Goal: Task Accomplishment & Management: Manage account settings

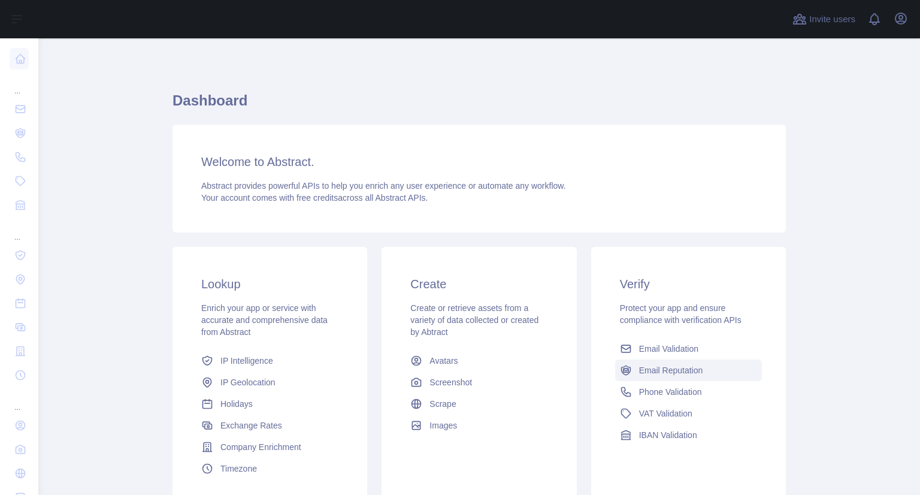
scroll to position [102, 0]
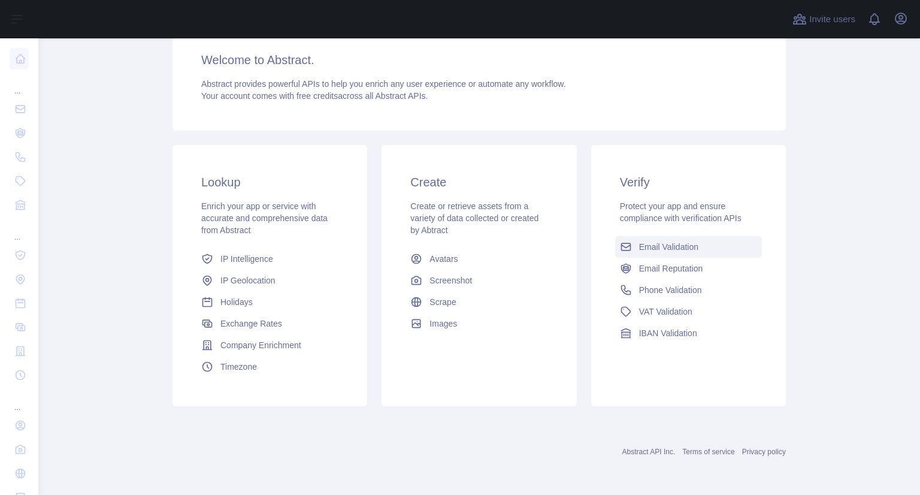
click at [660, 250] on span "Email Validation" at bounding box center [668, 247] width 59 height 12
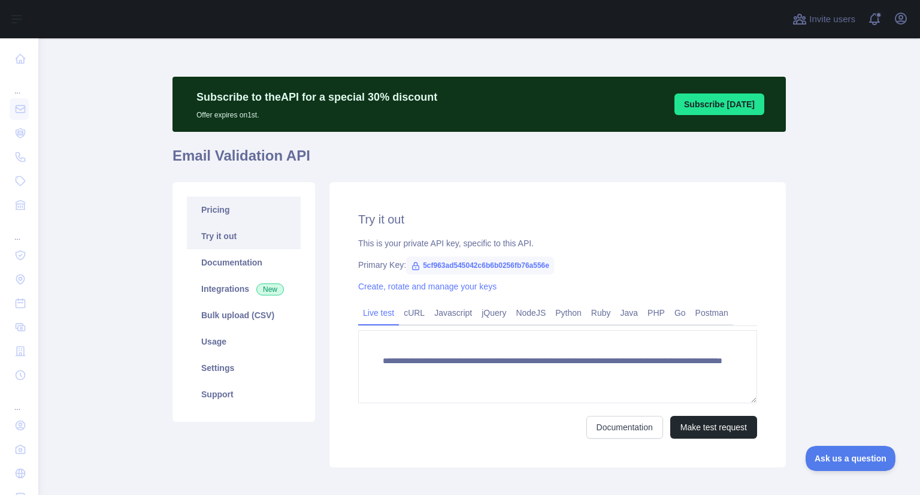
click at [228, 156] on div "**********" at bounding box center [478, 276] width 613 height 398
click at [219, 213] on link "Pricing" at bounding box center [244, 209] width 114 height 26
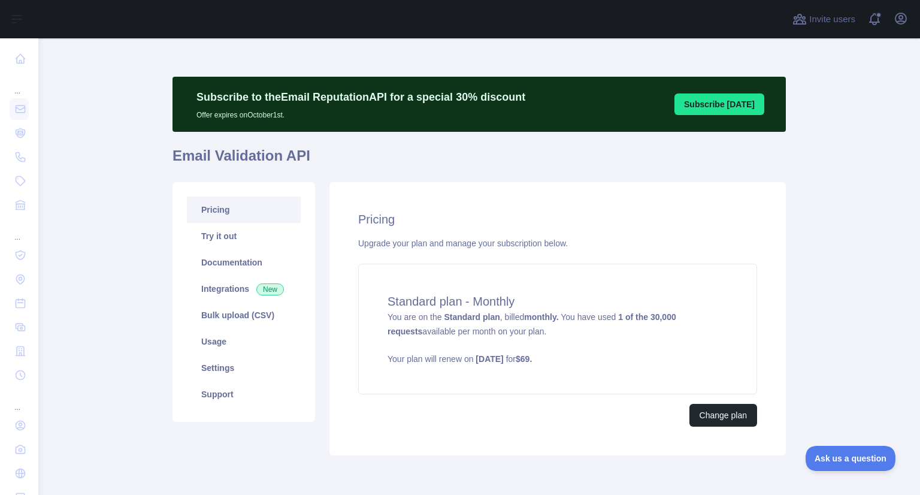
scroll to position [48, 0]
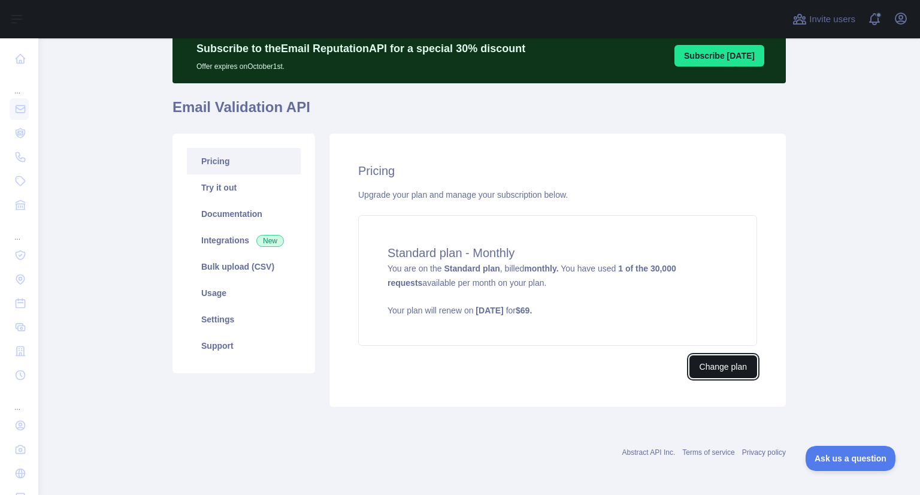
click at [724, 363] on button "Change plan" at bounding box center [723, 366] width 68 height 23
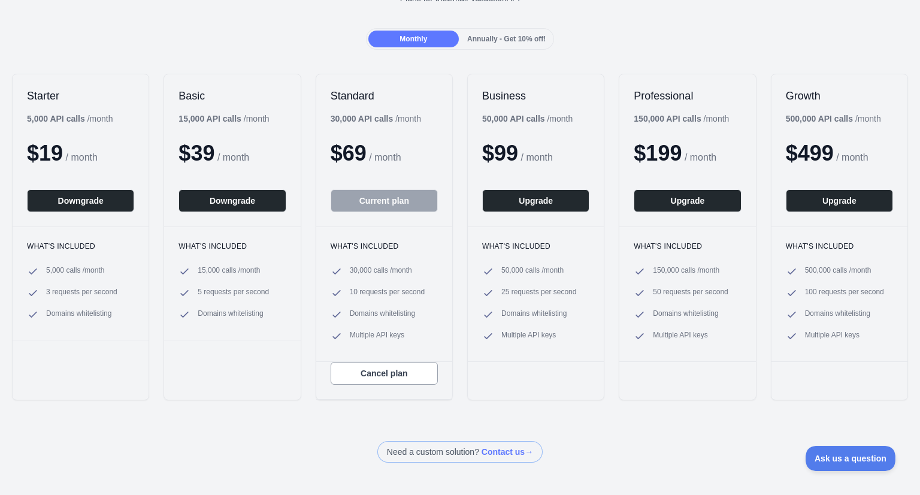
scroll to position [103, 0]
click at [373, 371] on button "Cancel plan" at bounding box center [383, 372] width 107 height 23
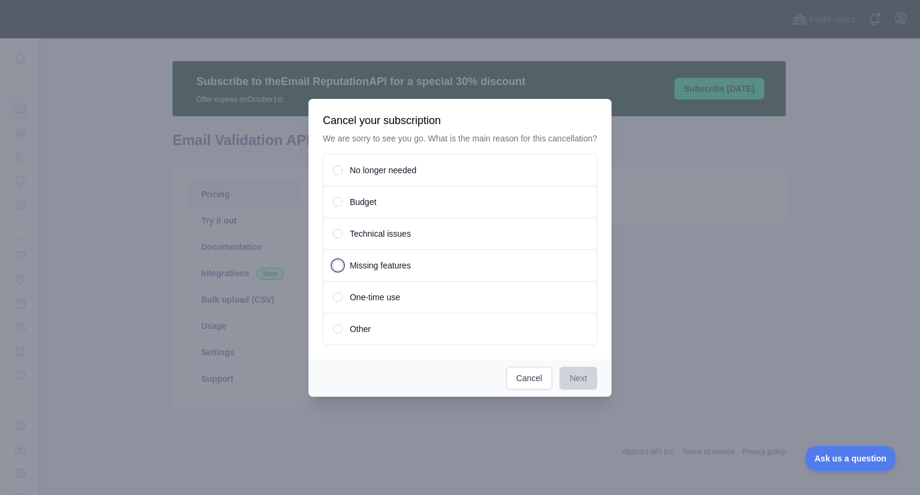
click at [338, 263] on span at bounding box center [338, 265] width 4 height 4
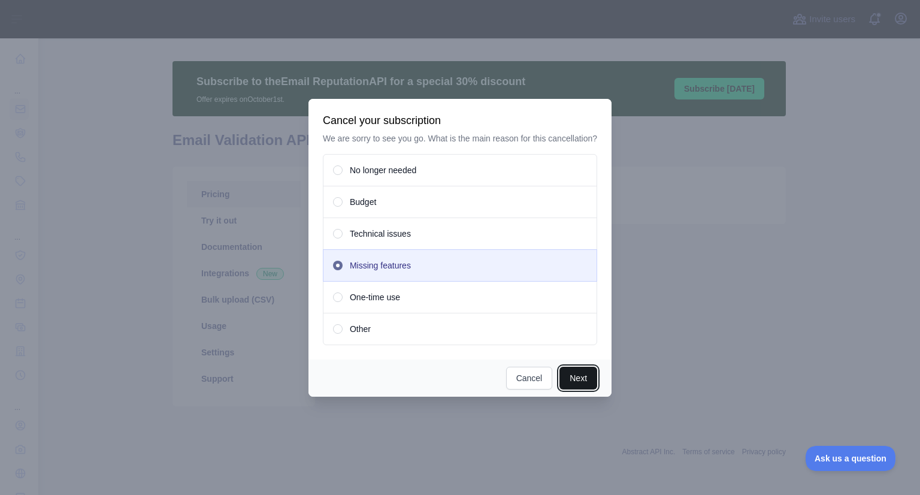
click at [576, 381] on button "Next" at bounding box center [578, 377] width 38 height 23
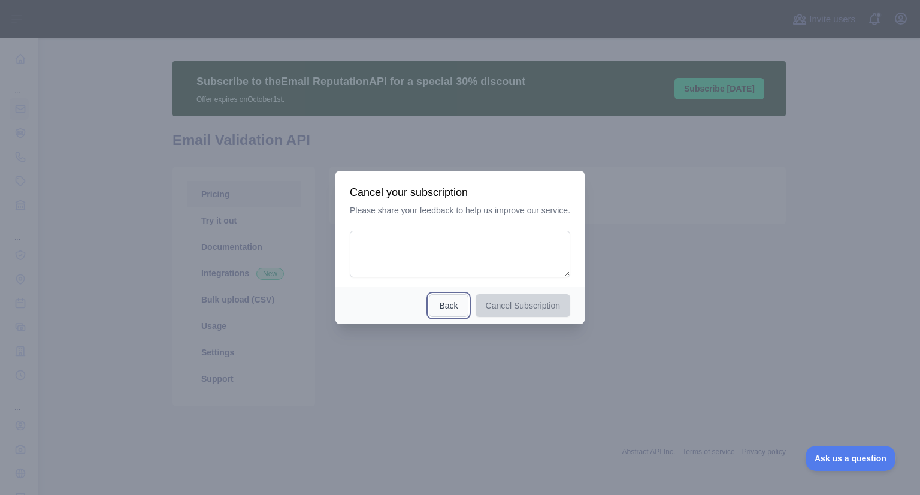
click at [445, 311] on button "Back" at bounding box center [448, 305] width 39 height 23
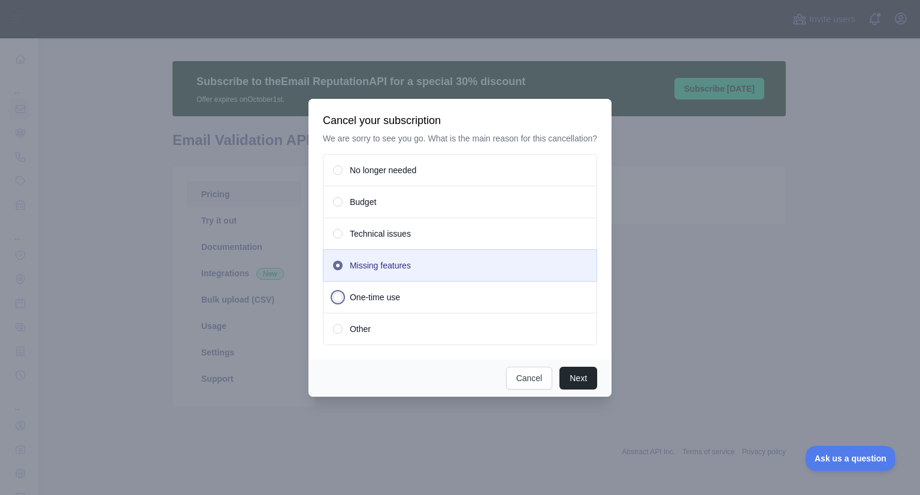
click at [351, 295] on span "One-time use" at bounding box center [375, 297] width 50 height 12
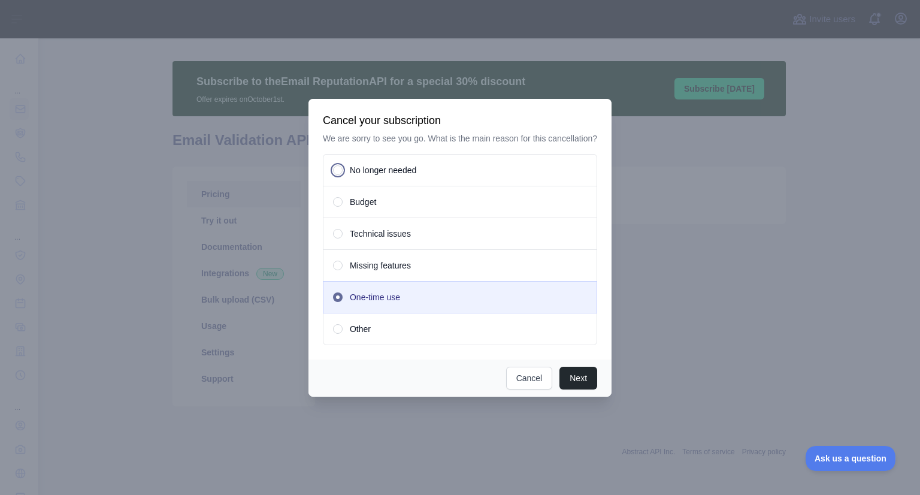
click at [361, 164] on span "No longer needed" at bounding box center [383, 170] width 66 height 12
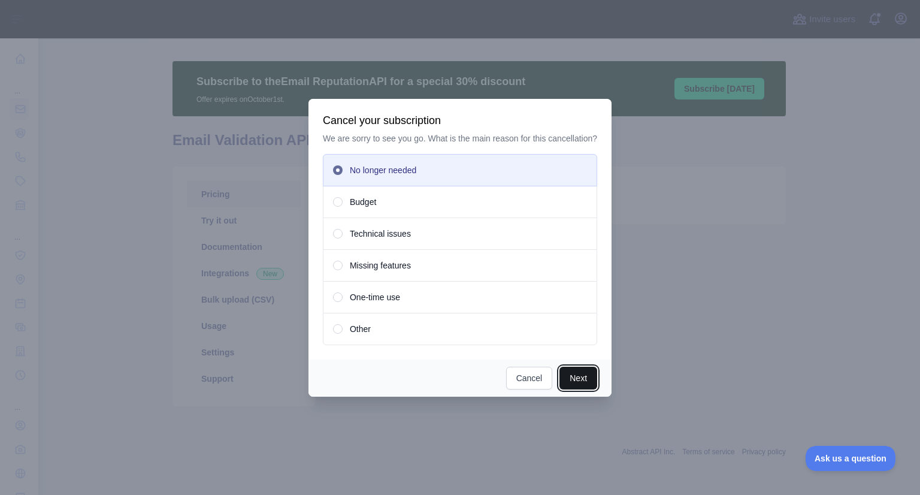
click at [580, 382] on button "Next" at bounding box center [578, 377] width 38 height 23
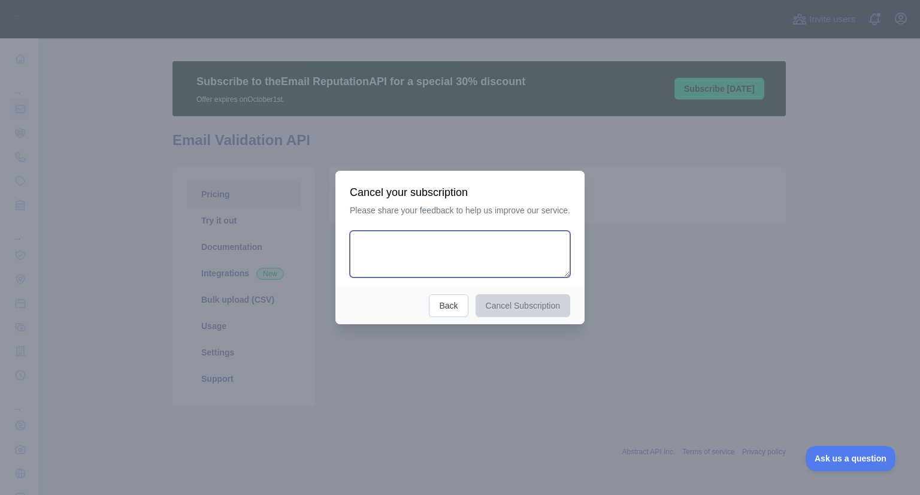
click at [453, 271] on textarea at bounding box center [460, 254] width 220 height 47
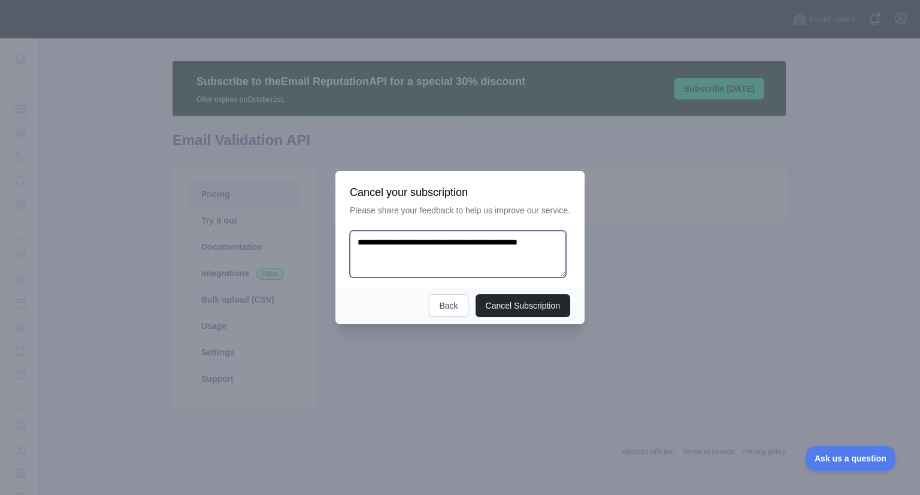
click at [562, 247] on textarea "**********" at bounding box center [458, 254] width 216 height 47
type textarea "**********"
click at [453, 309] on button "Back" at bounding box center [448, 305] width 39 height 23
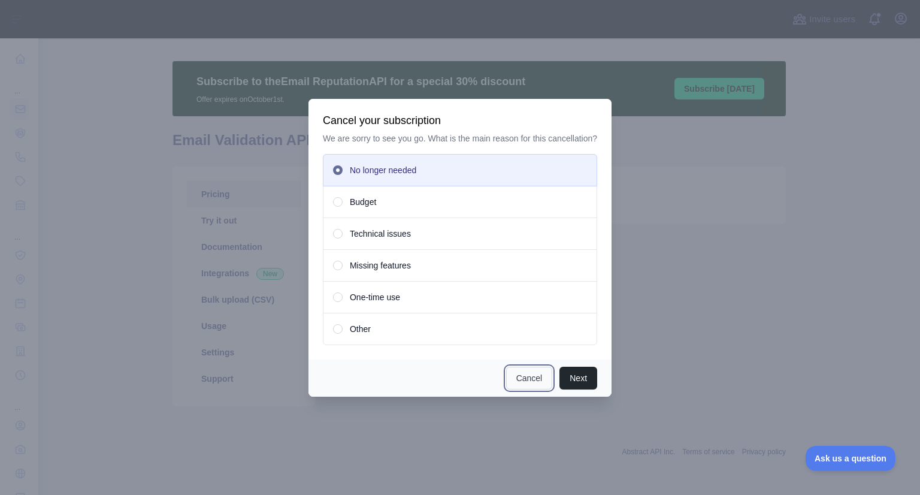
click at [530, 369] on button "Cancel" at bounding box center [529, 377] width 47 height 23
